Goal: Transaction & Acquisition: Purchase product/service

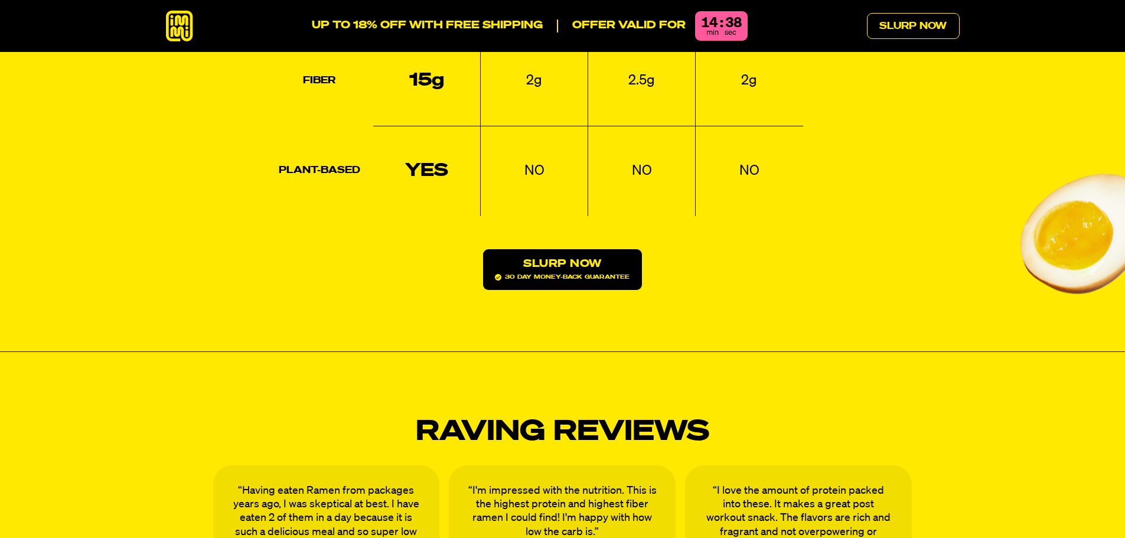
scroll to position [1949, 0]
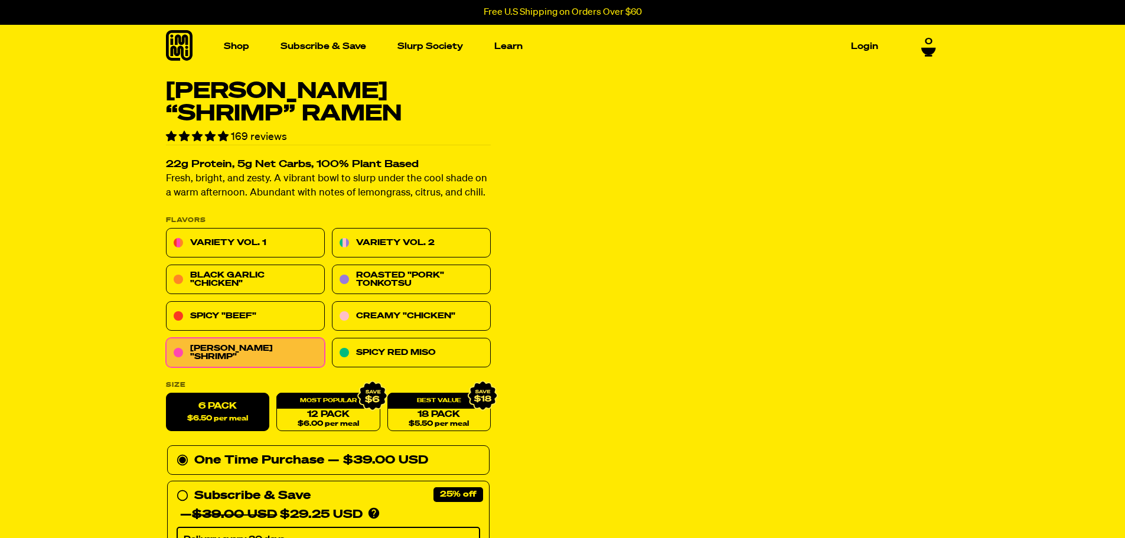
scroll to position [59, 0]
